Goal: Task Accomplishment & Management: Use online tool/utility

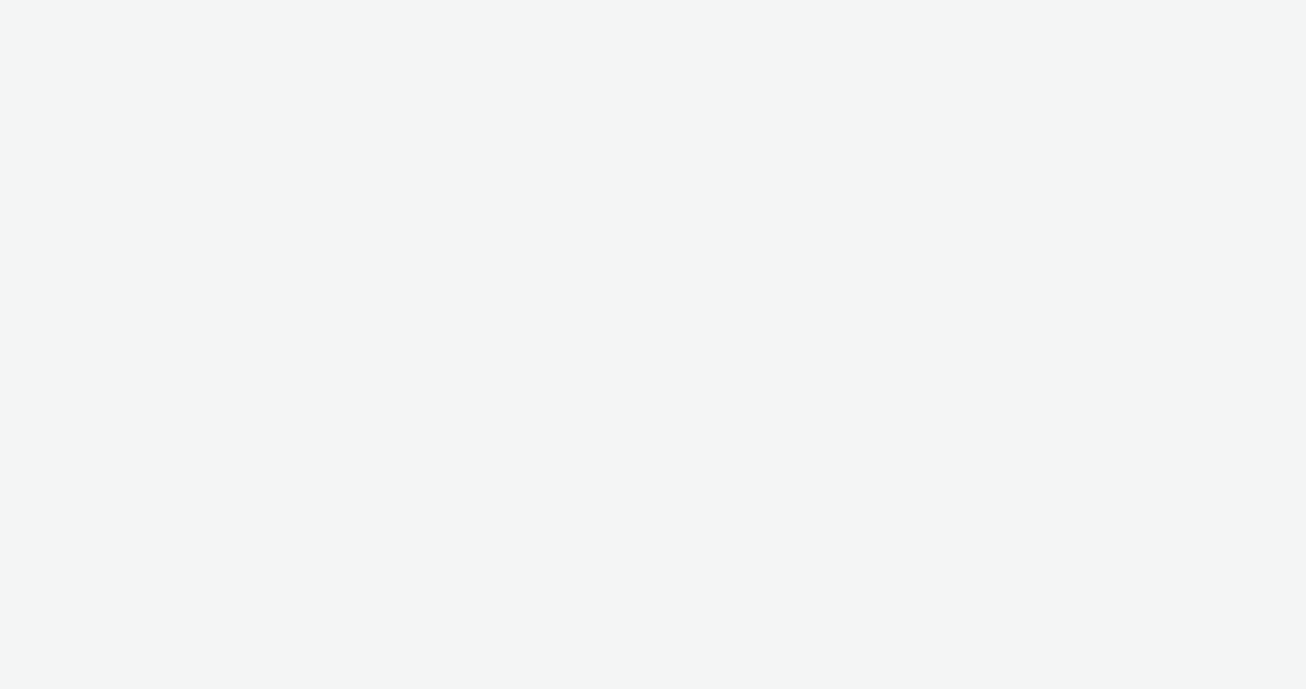
select select "2fc77e36-bb93-4aa3-9dff-dcb08e02eac6"
select select "2405a9d4-3350-4458-8d06-44f78962fa76"
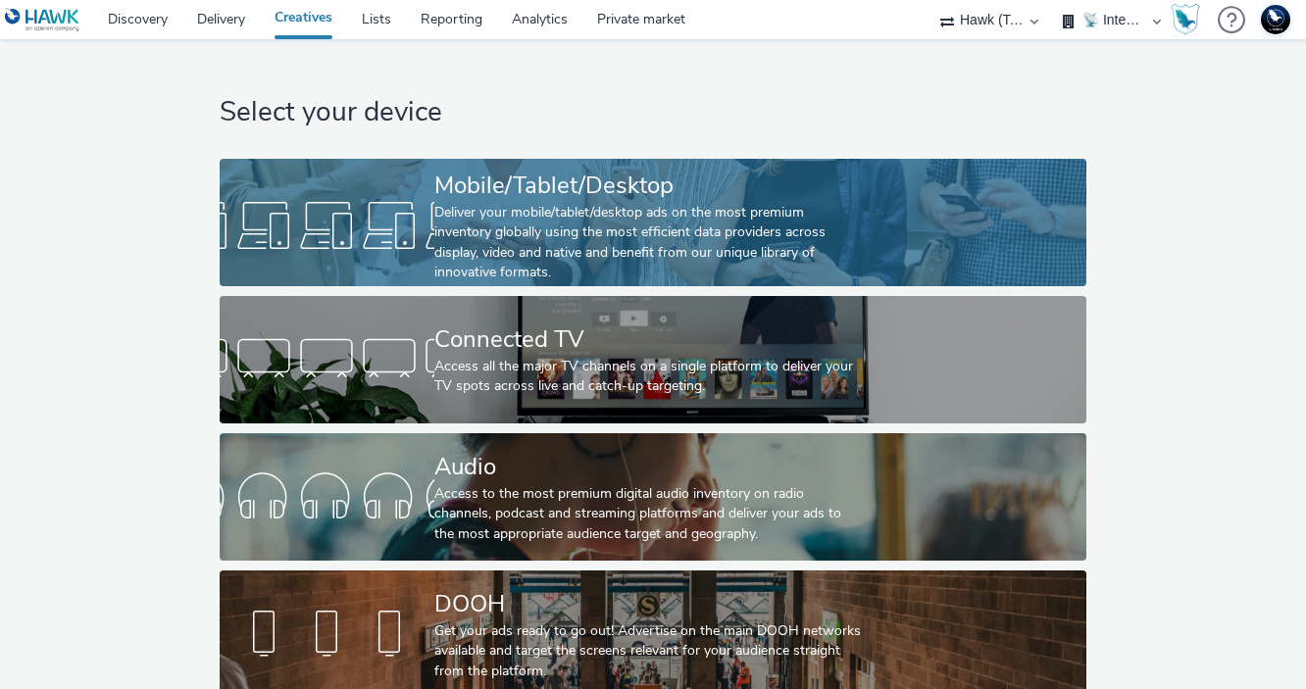
click at [418, 186] on link "Mobile/Tablet/Desktop Deliver your mobile/tablet/desktop ads on the most premiu…" at bounding box center [653, 222] width 866 height 127
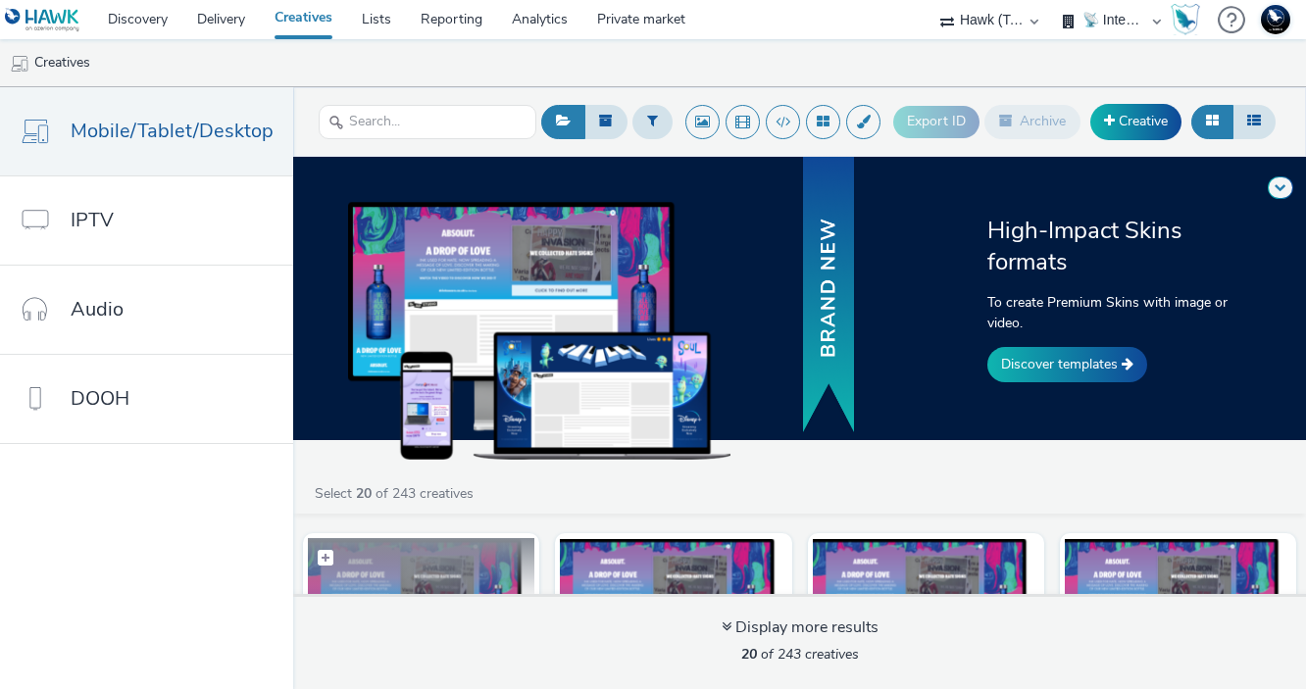
click at [480, 538] on label at bounding box center [421, 556] width 226 height 37
checkbox input "true"
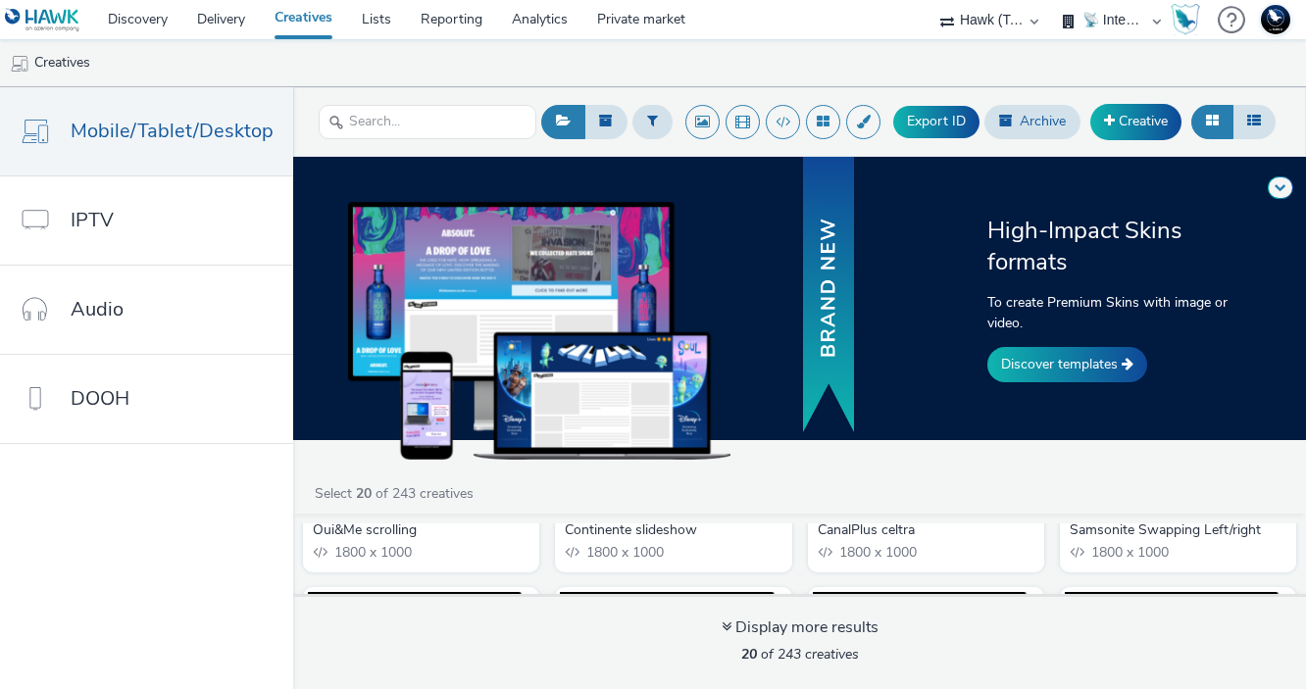
scroll to position [234, 0]
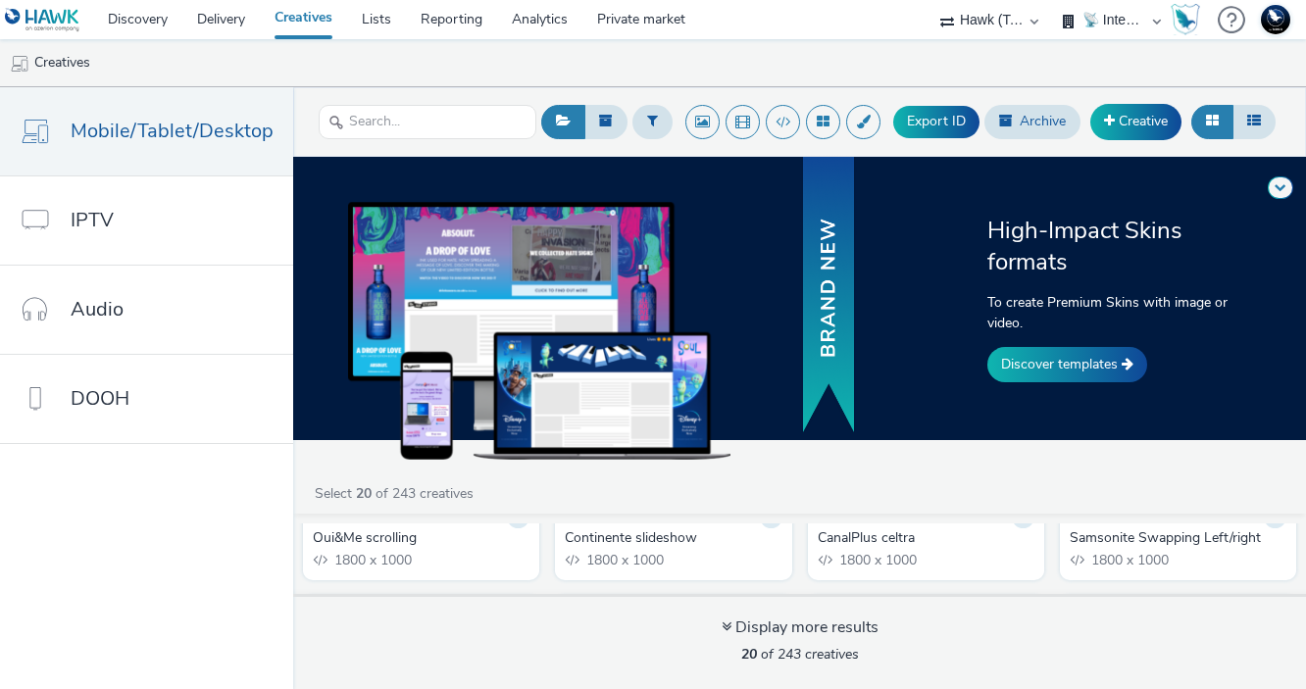
click at [447, 574] on div "Advertiser test 160425 Oui&Me scrolling 1800 x 1000" at bounding box center [421, 537] width 236 height 85
click at [421, 544] on div "Oui&Me scrolling" at bounding box center [417, 538] width 209 height 20
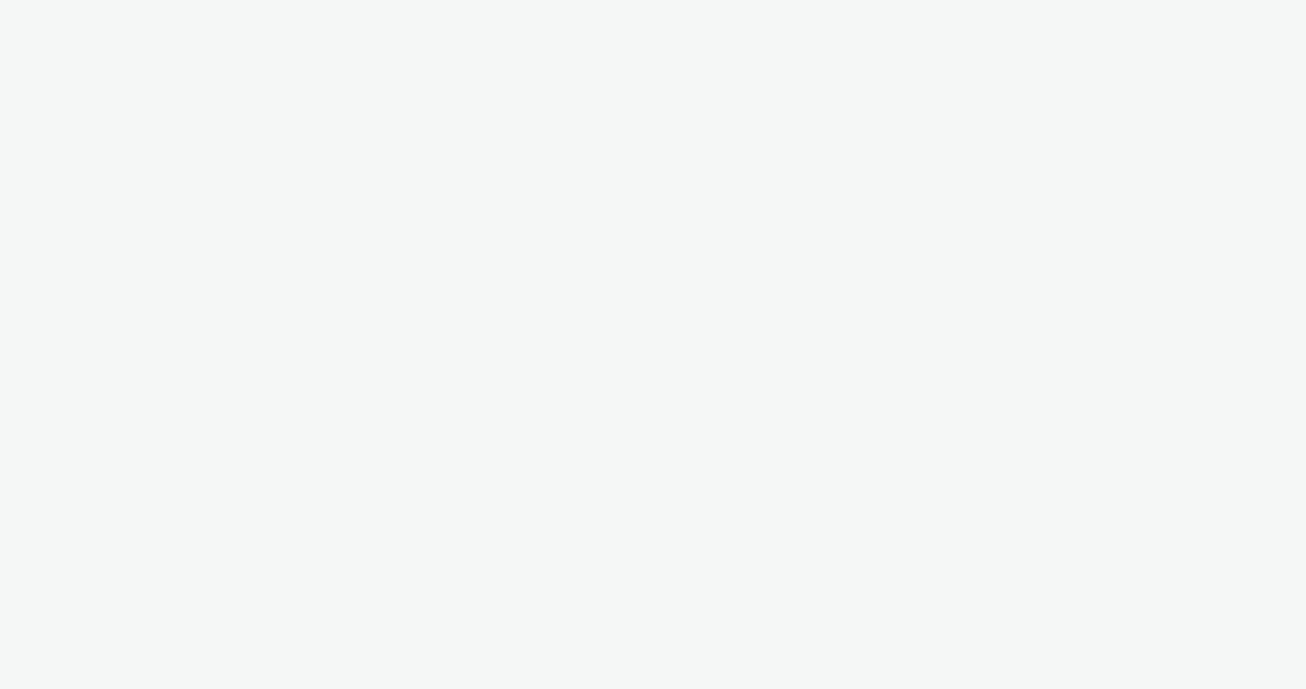
select select "2fc77e36-bb93-4aa3-9dff-dcb08e02eac6"
select select "2405a9d4-3350-4458-8d06-44f78962fa76"
select select "2fc77e36-bb93-4aa3-9dff-dcb08e02eac6"
select select "2405a9d4-3350-4458-8d06-44f78962fa76"
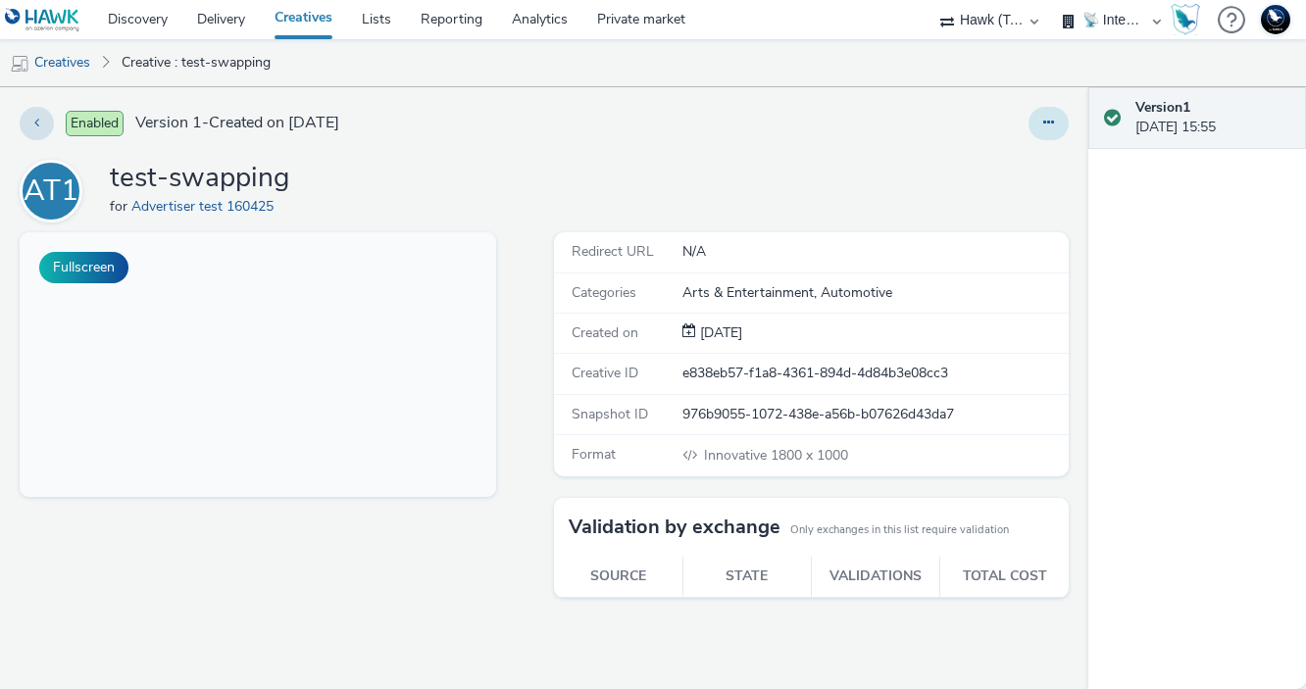
click at [1044, 133] on button at bounding box center [1048, 123] width 40 height 33
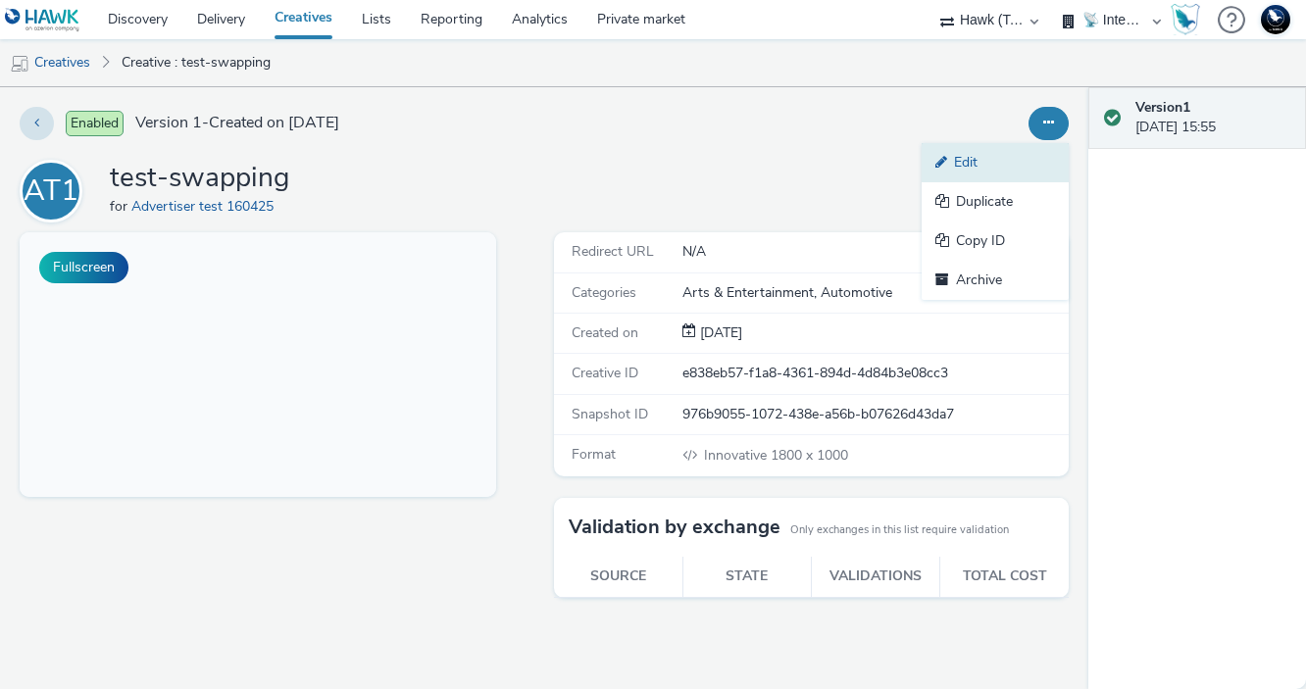
click at [1011, 161] on link "Edit" at bounding box center [994, 162] width 147 height 39
click at [765, 190] on div "AT1 test-swapping for Advertiser test 160425" at bounding box center [544, 191] width 1049 height 63
